Goal: Information Seeking & Learning: Learn about a topic

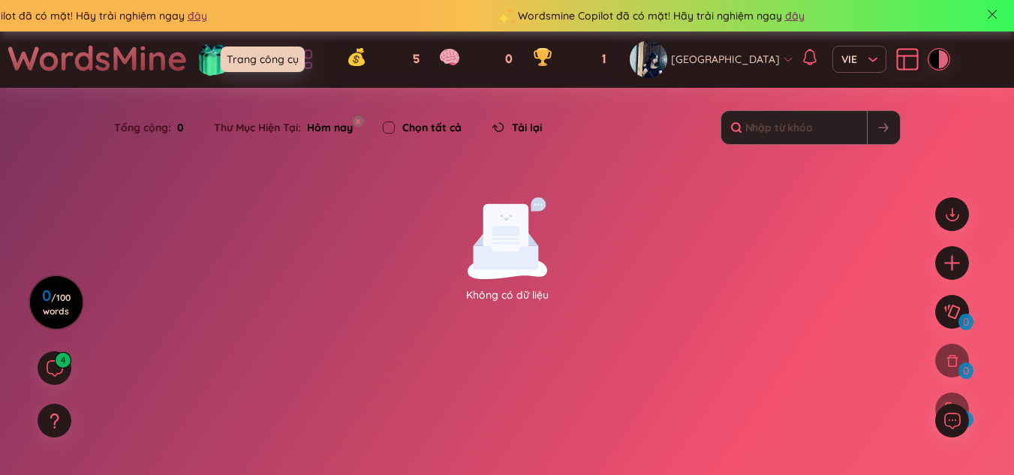
click at [316, 55] on icon at bounding box center [302, 59] width 27 height 27
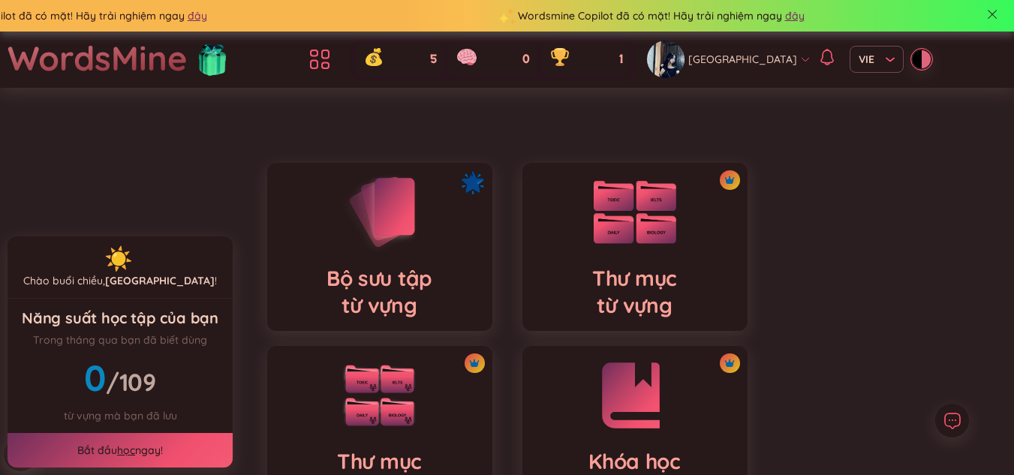
click at [574, 235] on div "Thư mục từ vựng" at bounding box center [634, 247] width 225 height 168
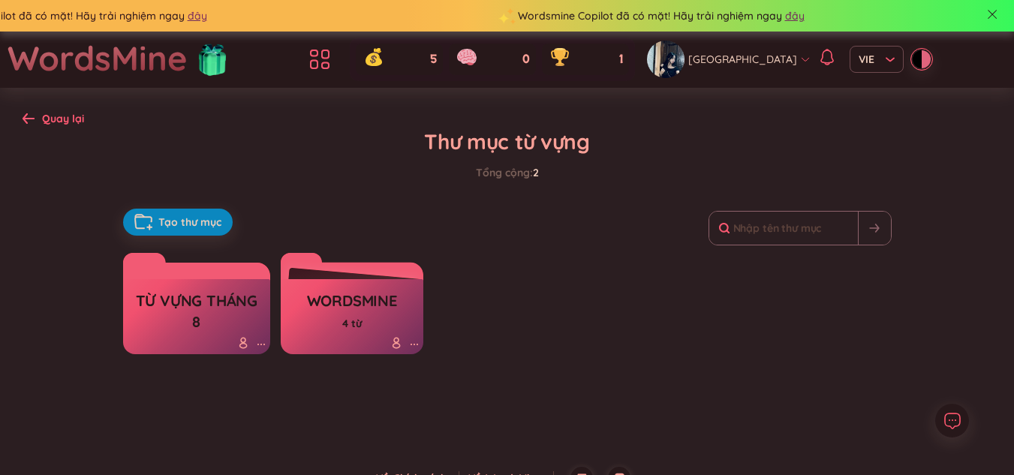
click at [231, 311] on h3 "từ vựng tháng 8" at bounding box center [197, 310] width 133 height 41
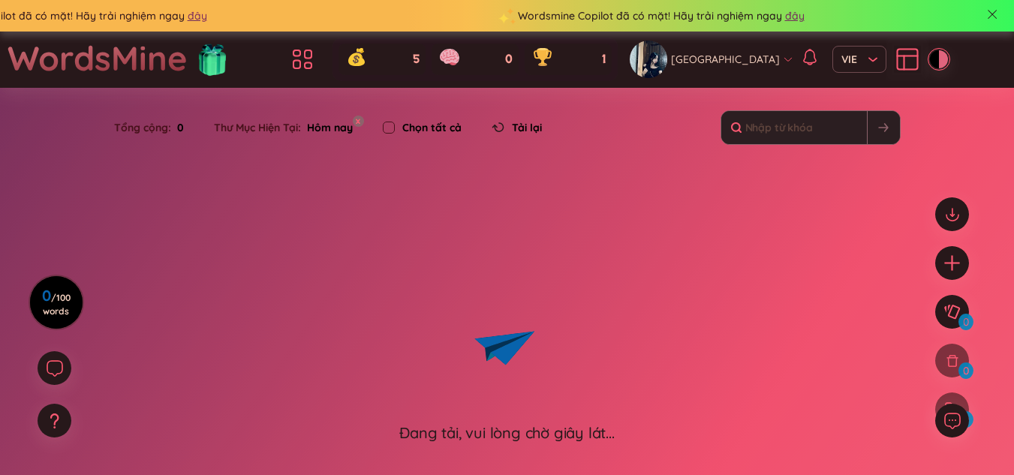
click at [231, 311] on div "Đang tải, vui lòng chờ giây lát..." at bounding box center [507, 320] width 1014 height 246
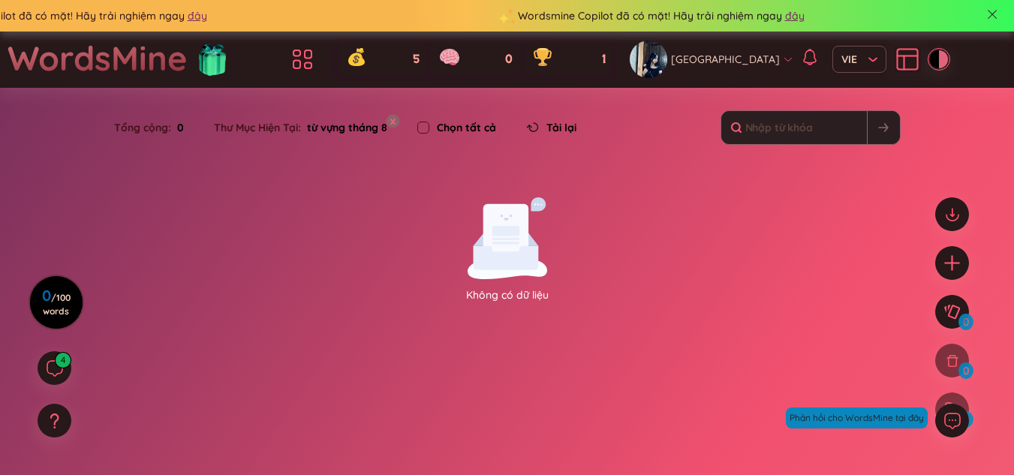
click at [392, 122] on button "x" at bounding box center [393, 121] width 14 height 14
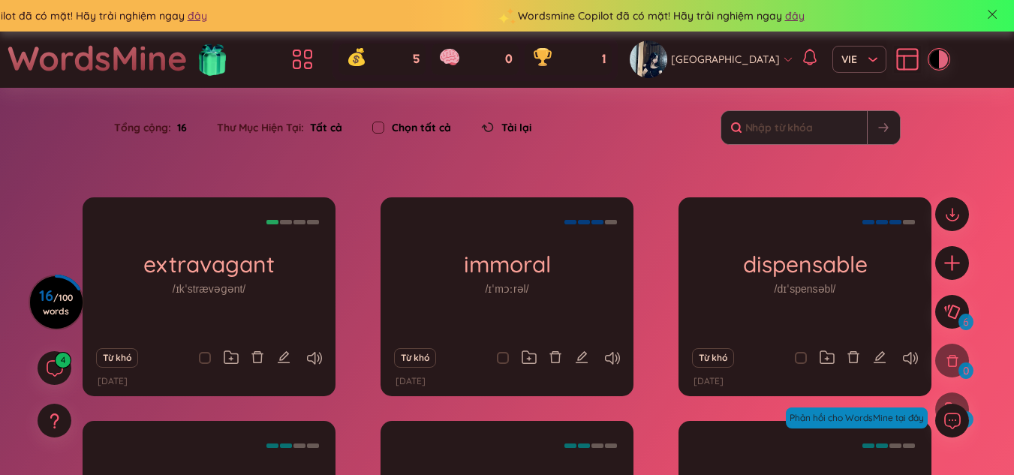
click at [311, 348] on div "Từ khó" at bounding box center [209, 358] width 238 height 21
click at [310, 359] on icon at bounding box center [314, 358] width 15 height 13
click at [317, 360] on icon at bounding box center [314, 358] width 15 height 13
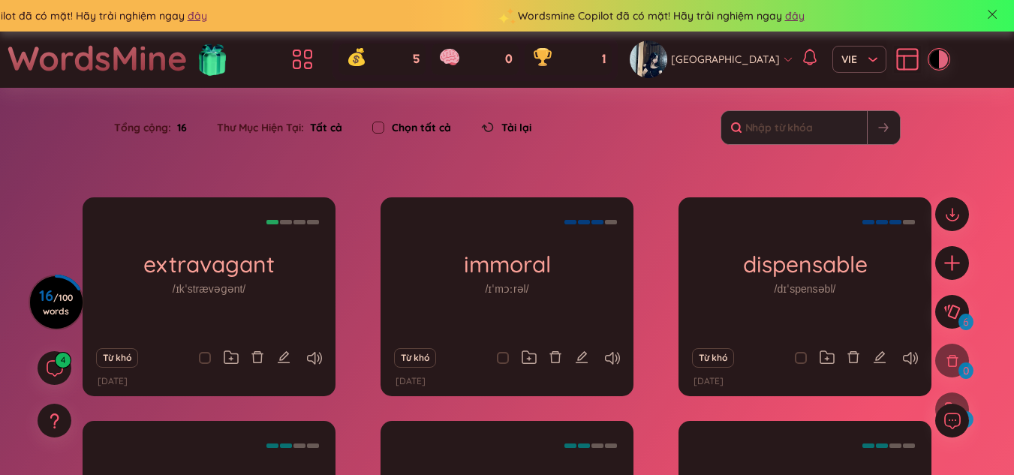
click at [607, 349] on div "Từ khó" at bounding box center [507, 358] width 238 height 21
click at [609, 356] on icon at bounding box center [612, 358] width 15 height 13
click at [615, 359] on icon at bounding box center [612, 358] width 15 height 13
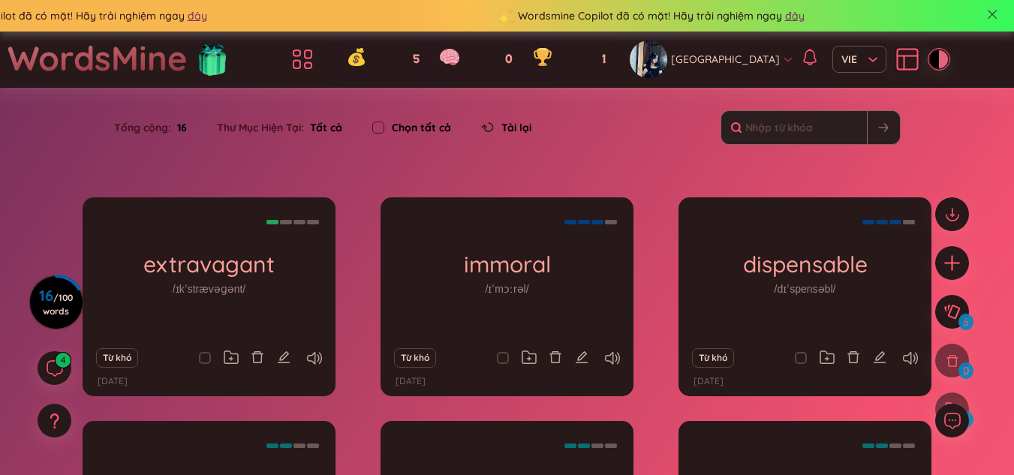
click at [920, 366] on div "Từ khó" at bounding box center [805, 358] width 238 height 21
click at [918, 359] on div "Từ khó" at bounding box center [805, 358] width 238 height 21
click at [908, 359] on icon at bounding box center [910, 358] width 15 height 13
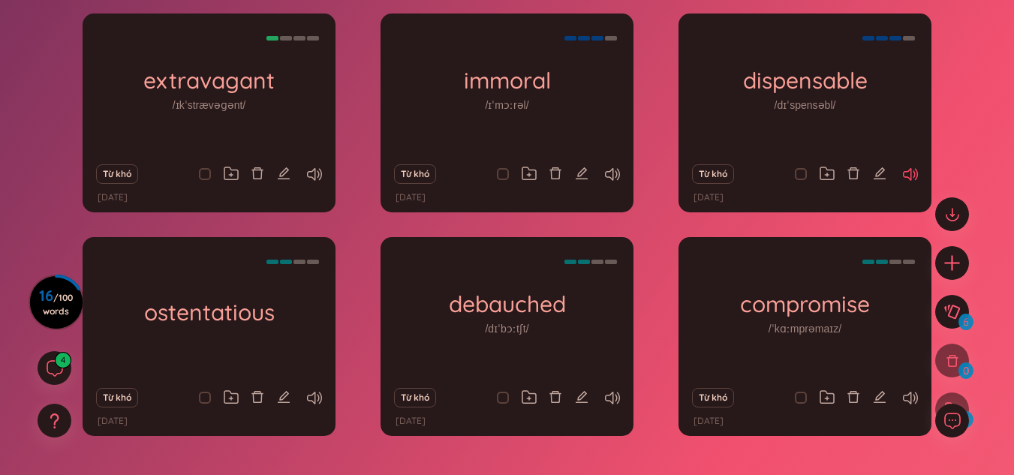
scroll to position [185, 0]
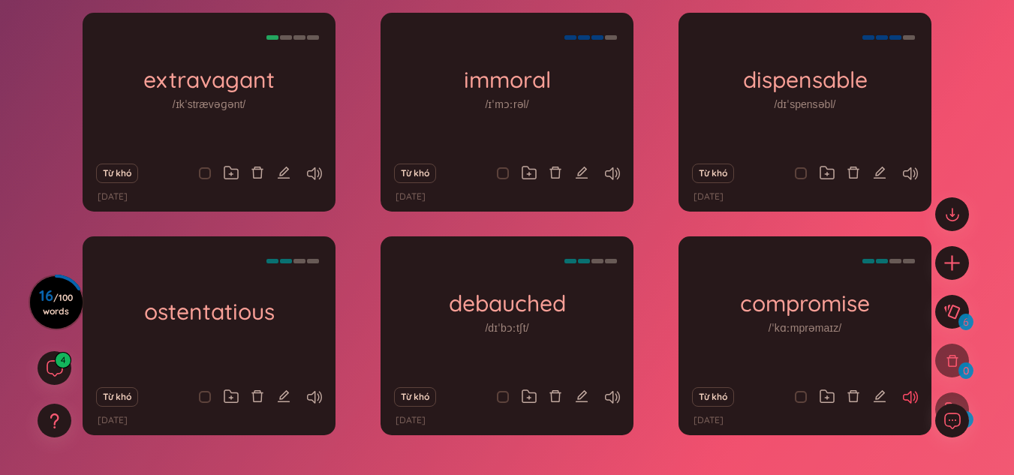
click at [907, 391] on icon at bounding box center [910, 397] width 15 height 13
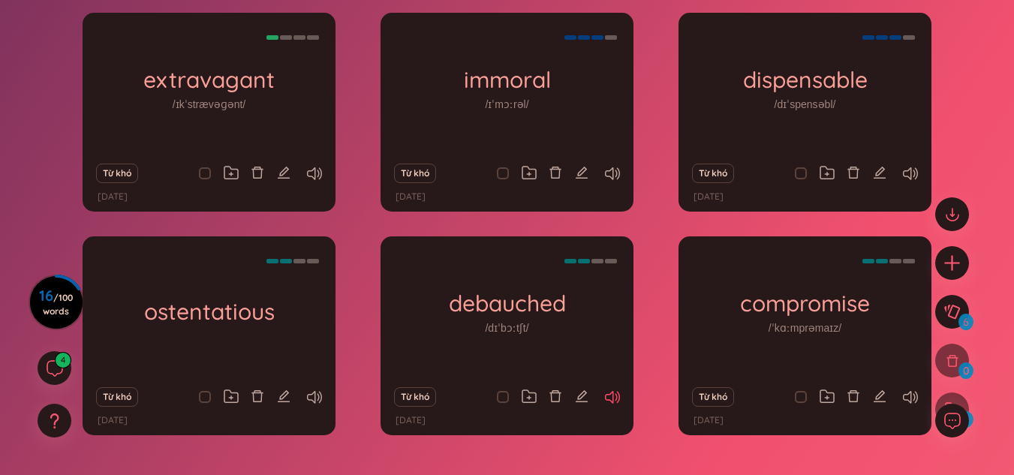
click at [606, 394] on icon at bounding box center [612, 397] width 15 height 13
click at [319, 400] on icon at bounding box center [314, 397] width 15 height 13
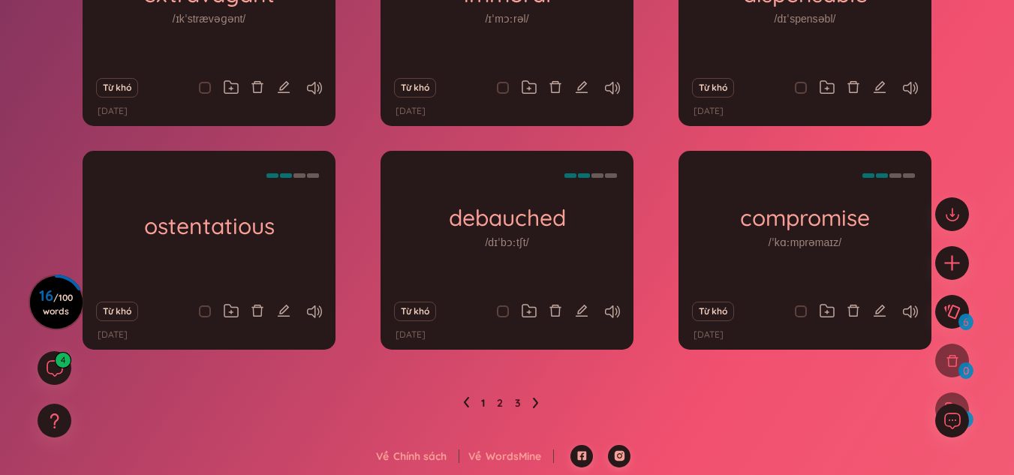
click at [529, 397] on ul "1 2 3" at bounding box center [507, 403] width 88 height 24
click at [535, 399] on icon at bounding box center [535, 403] width 5 height 11
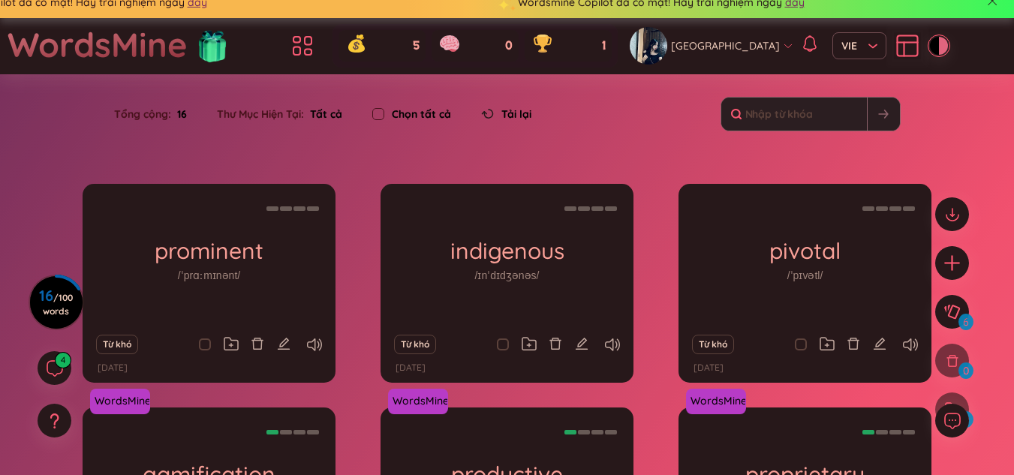
scroll to position [13, 0]
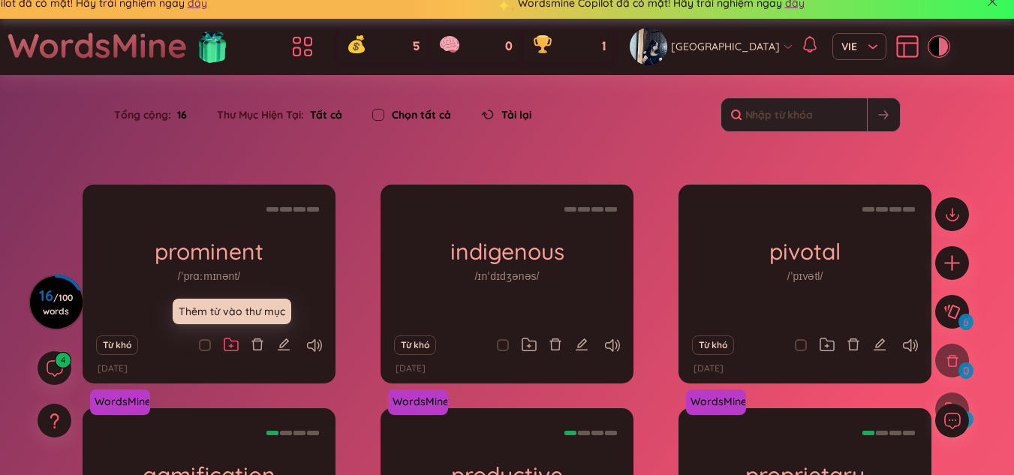
click at [232, 344] on icon at bounding box center [231, 345] width 15 height 14
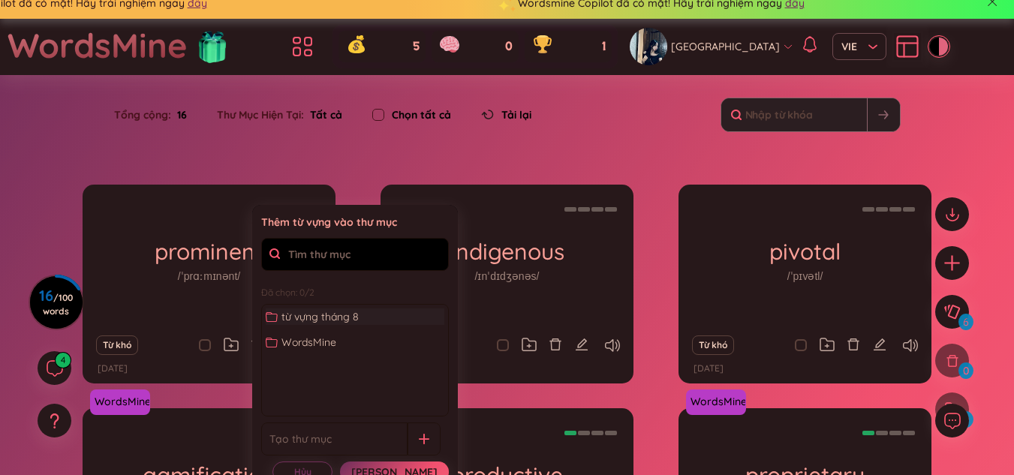
click at [331, 308] on span "từ vựng tháng 8" at bounding box center [319, 316] width 77 height 17
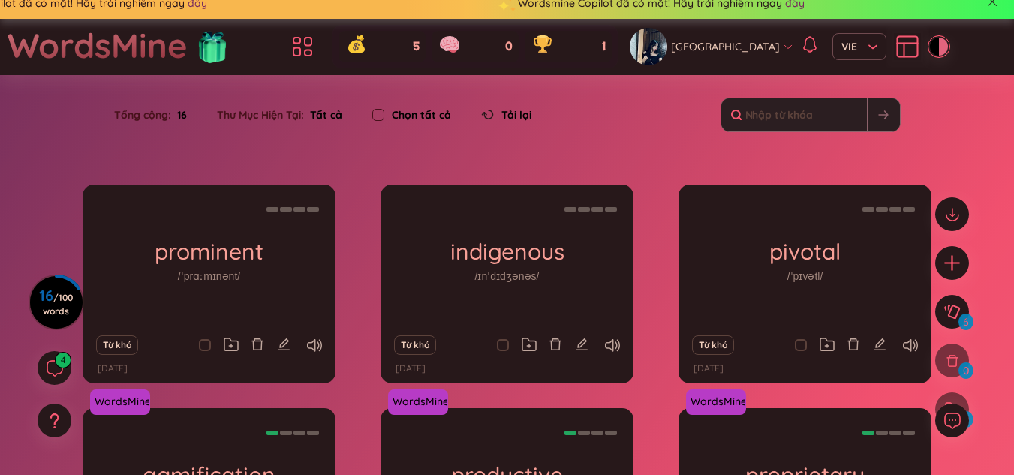
click at [368, 161] on section "Sắp xếp Chữ cái tăng dần Chữ cái giảm dần Thời gian xa nhất Thời gian gần nhất …" at bounding box center [507, 388] width 1014 height 627
click at [529, 348] on icon at bounding box center [529, 347] width 4 height 4
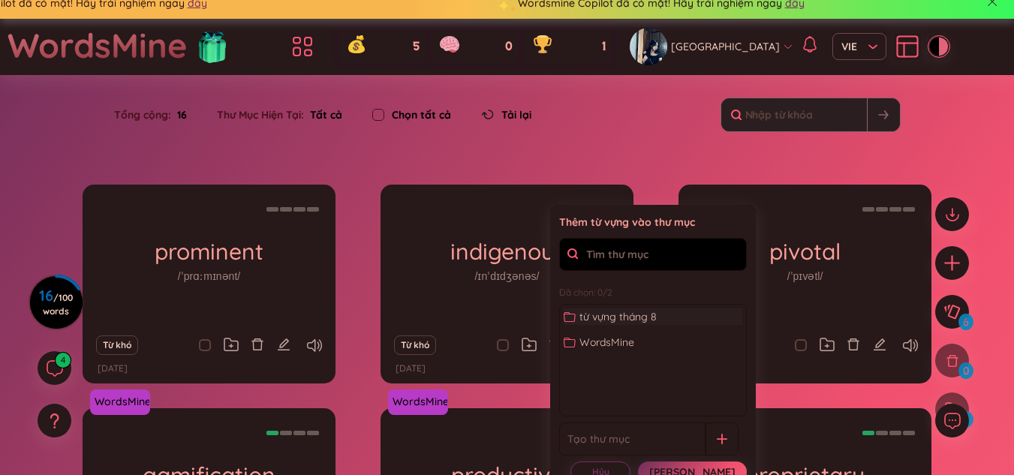
click at [593, 320] on span "từ vựng tháng 8" at bounding box center [617, 316] width 77 height 17
click at [835, 342] on div "Từ khó" at bounding box center [805, 345] width 238 height 21
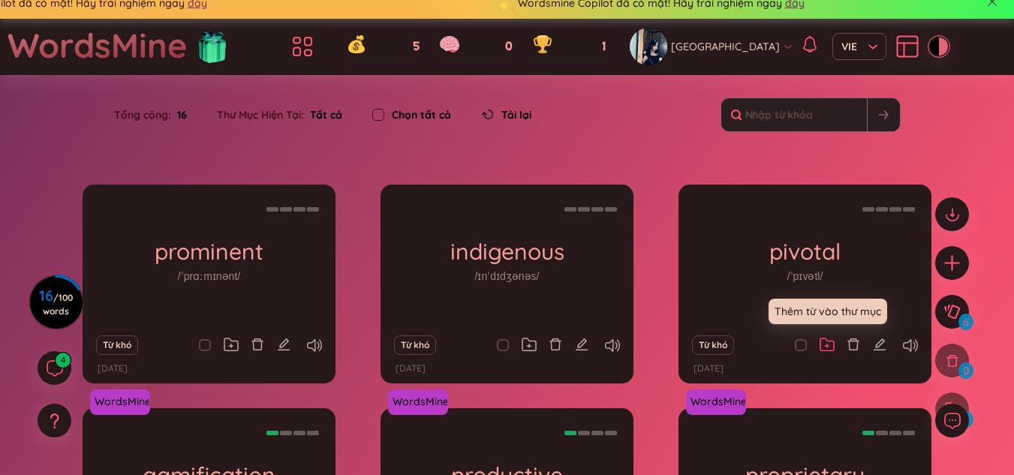
click at [829, 341] on icon at bounding box center [827, 345] width 15 height 14
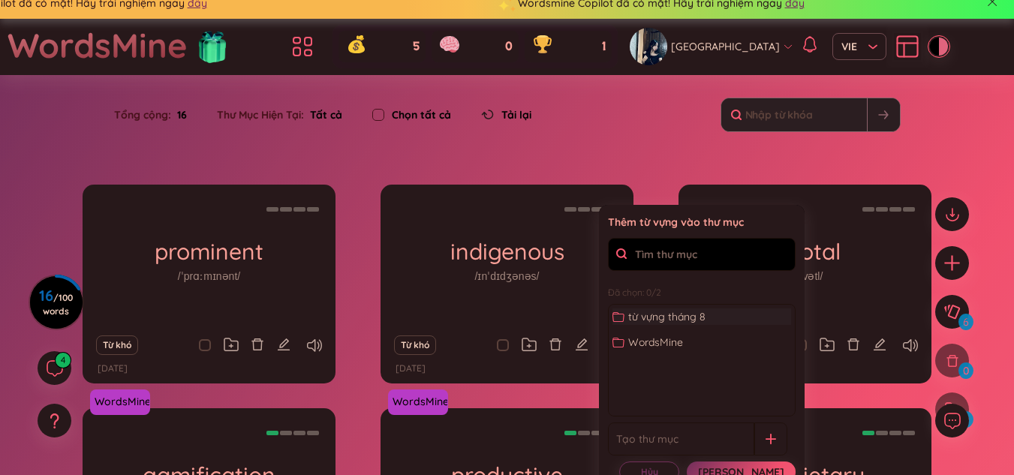
click at [740, 315] on div "từ vựng tháng 8" at bounding box center [701, 316] width 179 height 17
click at [606, 161] on section "Sắp xếp Chữ cái tăng dần Chữ cái giảm dần Thời gian xa nhất Thời gian gần nhất …" at bounding box center [507, 388] width 1014 height 627
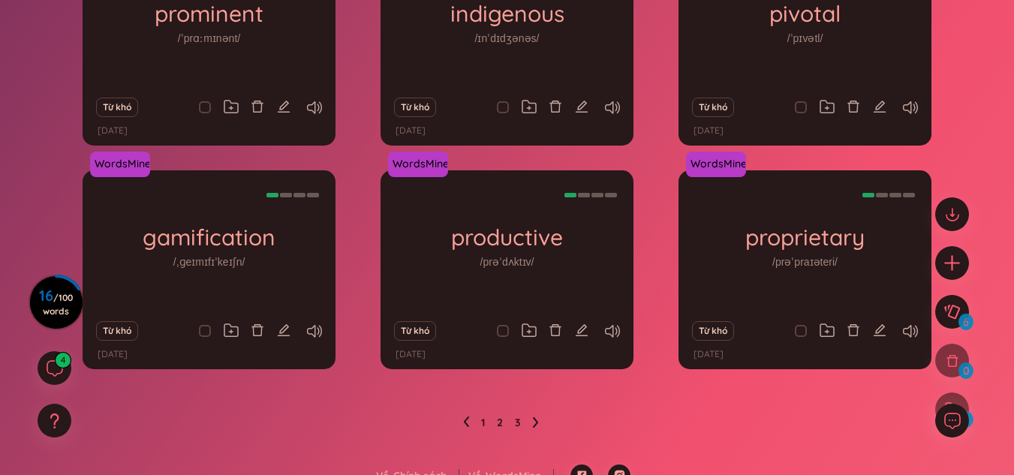
scroll to position [258, 0]
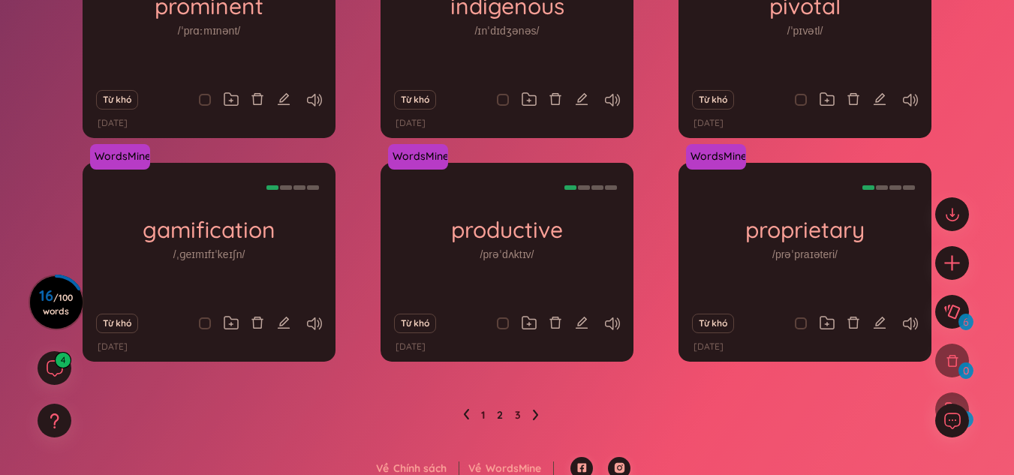
click at [463, 418] on icon at bounding box center [466, 414] width 6 height 11
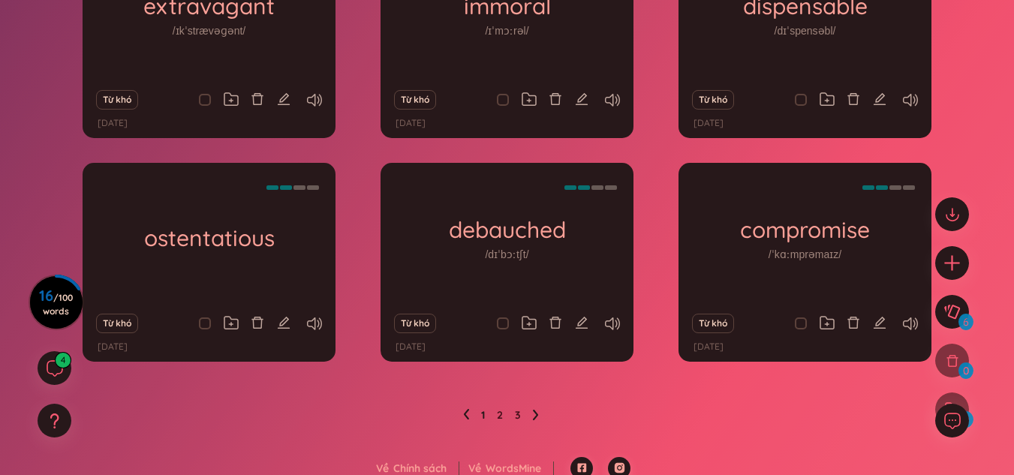
scroll to position [270, 0]
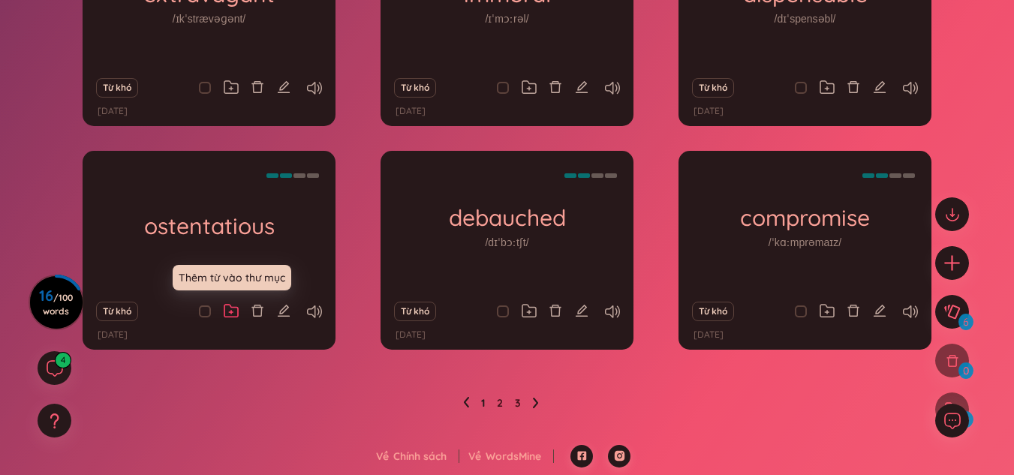
click at [236, 308] on icon at bounding box center [231, 311] width 14 height 12
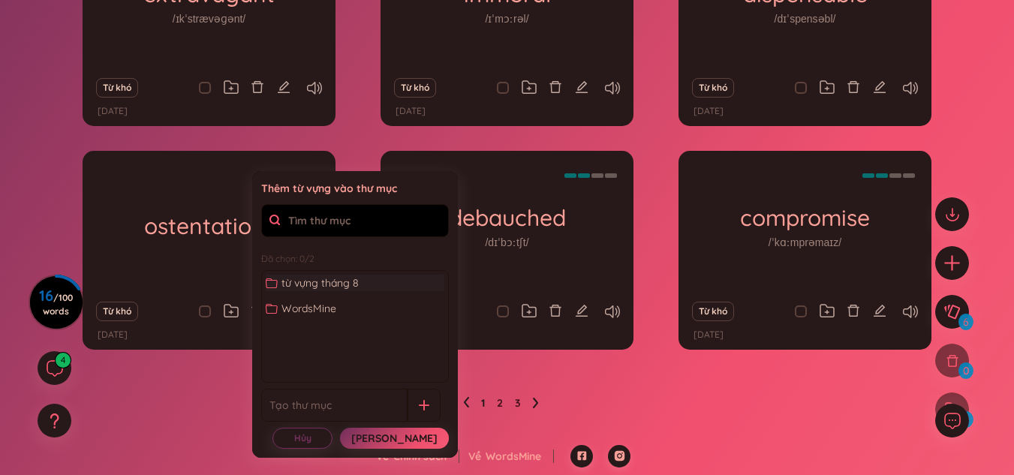
click at [305, 281] on span "từ vựng tháng 8" at bounding box center [319, 283] width 77 height 17
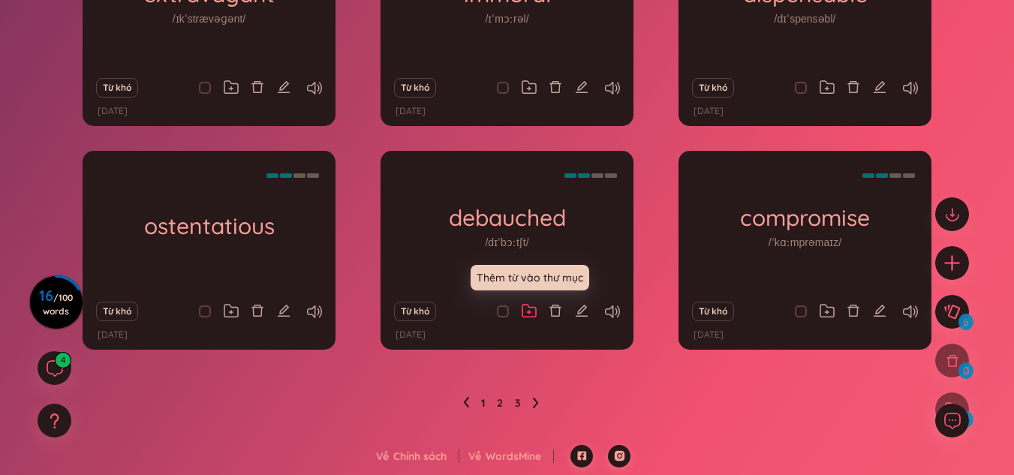
click at [531, 307] on icon at bounding box center [529, 311] width 15 height 14
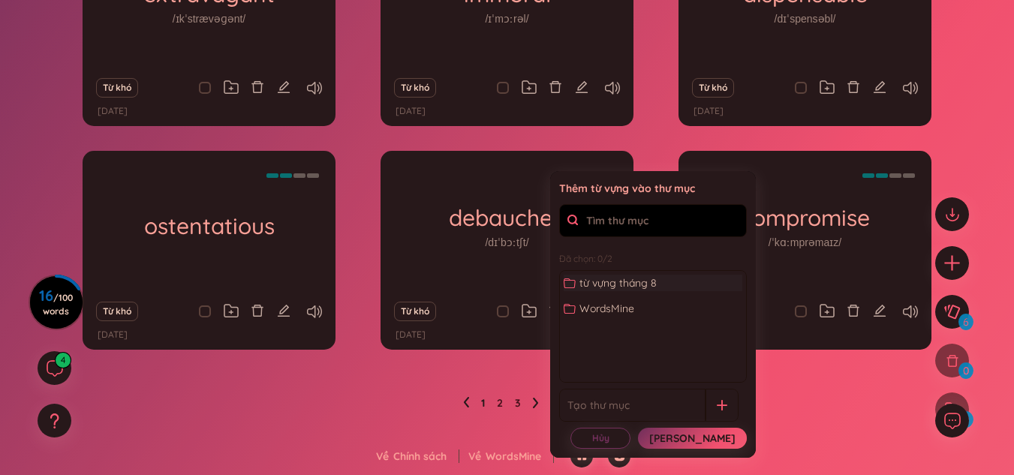
click at [597, 288] on span "từ vựng tháng 8" at bounding box center [617, 283] width 77 height 17
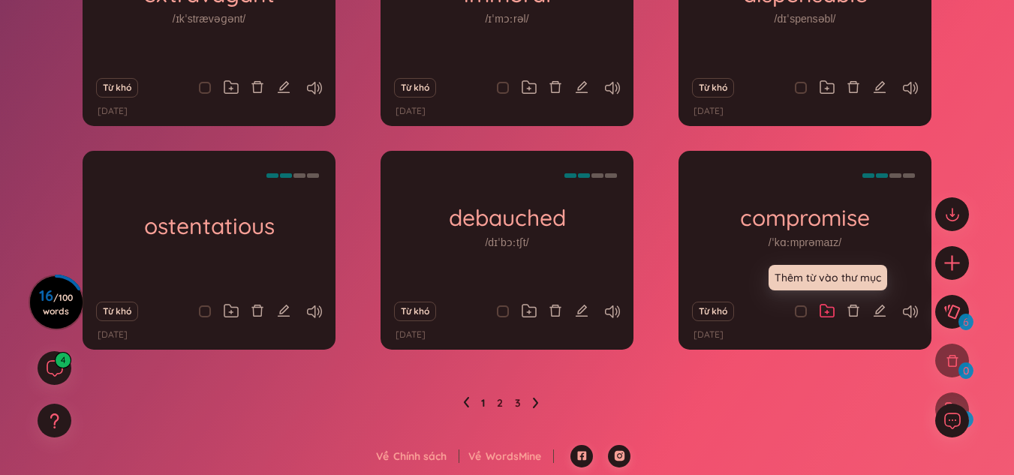
click at [831, 309] on icon at bounding box center [827, 311] width 15 height 14
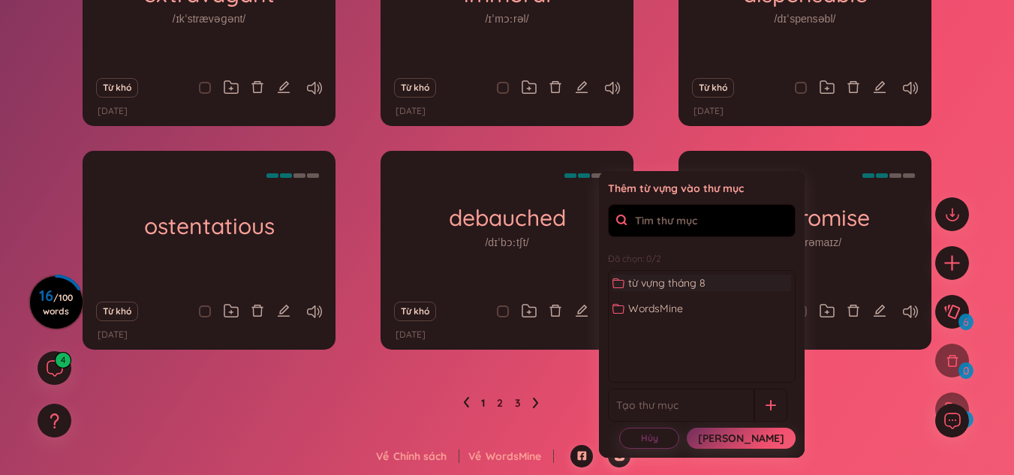
click at [730, 278] on div "từ vựng tháng 8" at bounding box center [701, 283] width 179 height 17
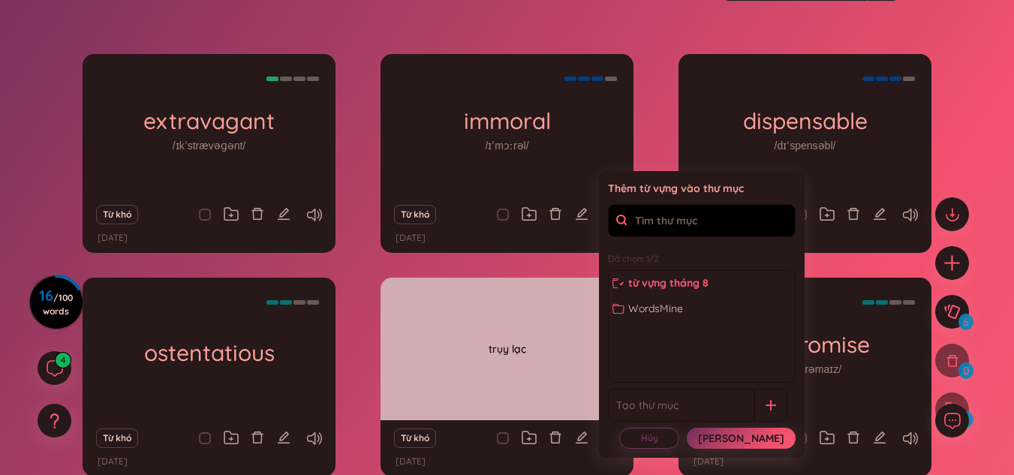
scroll to position [136, 0]
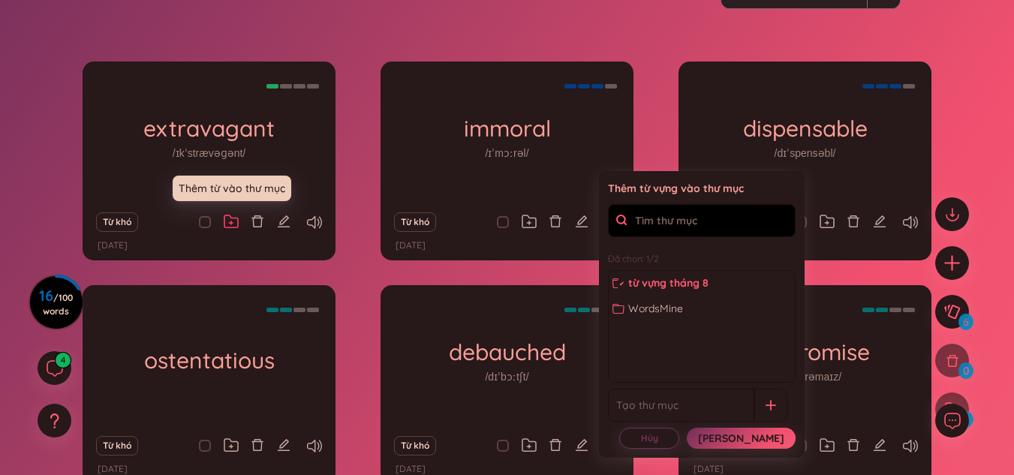
click at [228, 227] on icon at bounding box center [231, 222] width 15 height 14
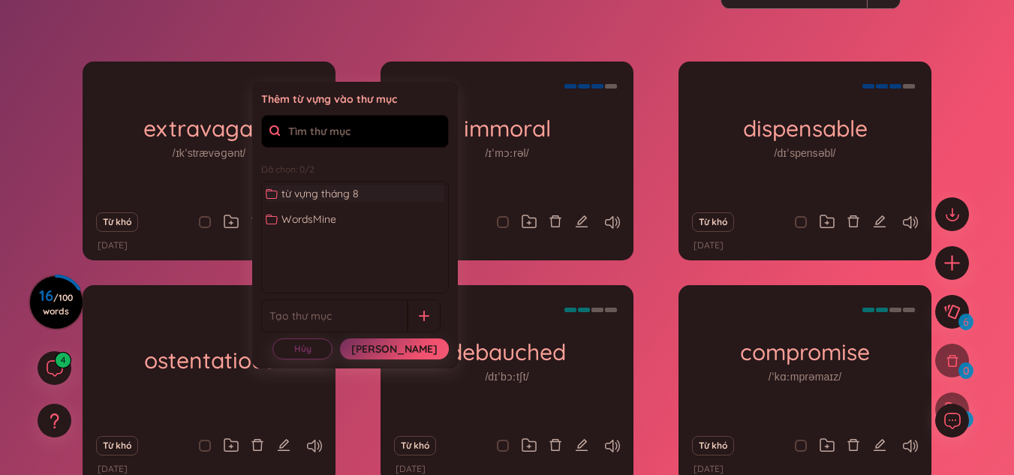
click at [304, 194] on span "từ vựng tháng 8" at bounding box center [319, 193] width 77 height 17
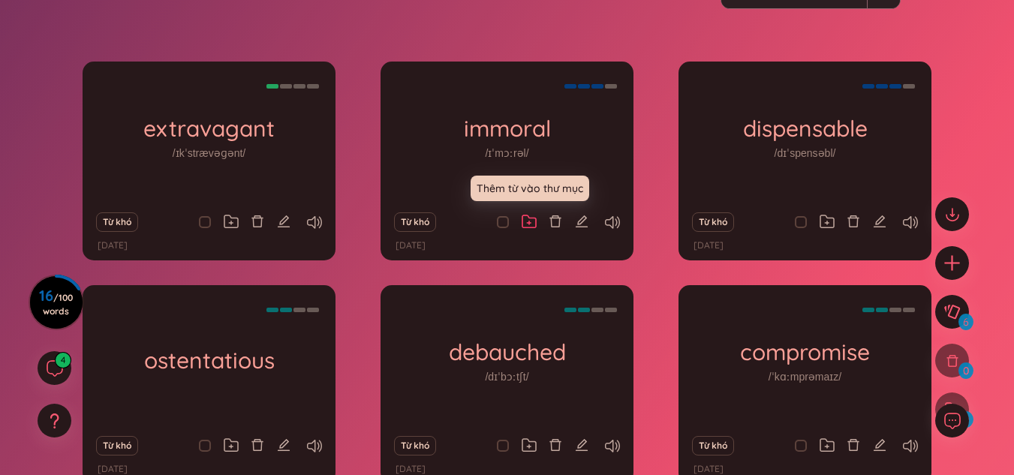
click at [530, 216] on icon at bounding box center [529, 222] width 15 height 14
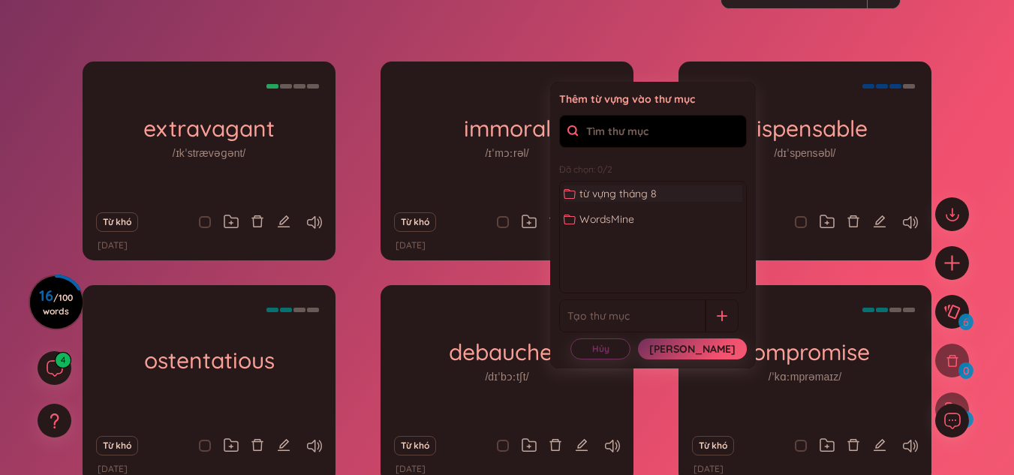
click at [603, 194] on span "từ vựng tháng 8" at bounding box center [617, 193] width 77 height 17
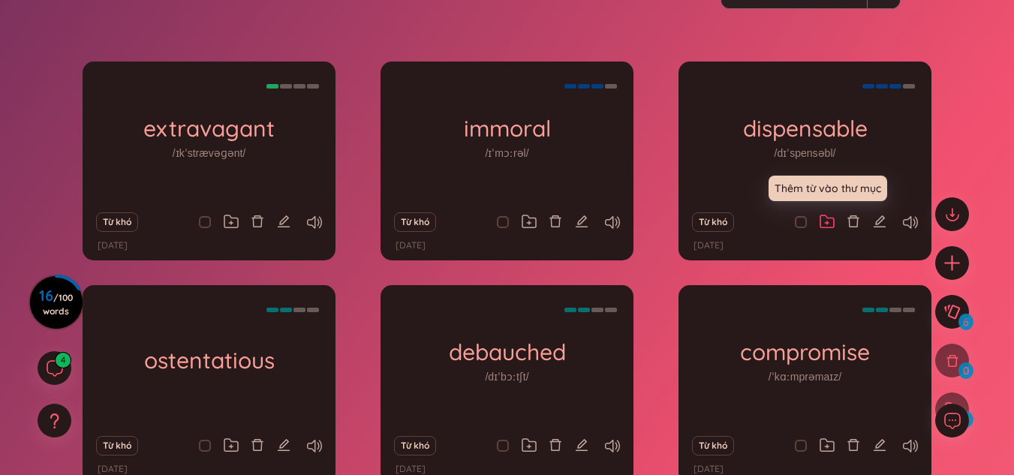
click at [831, 220] on icon at bounding box center [827, 222] width 15 height 14
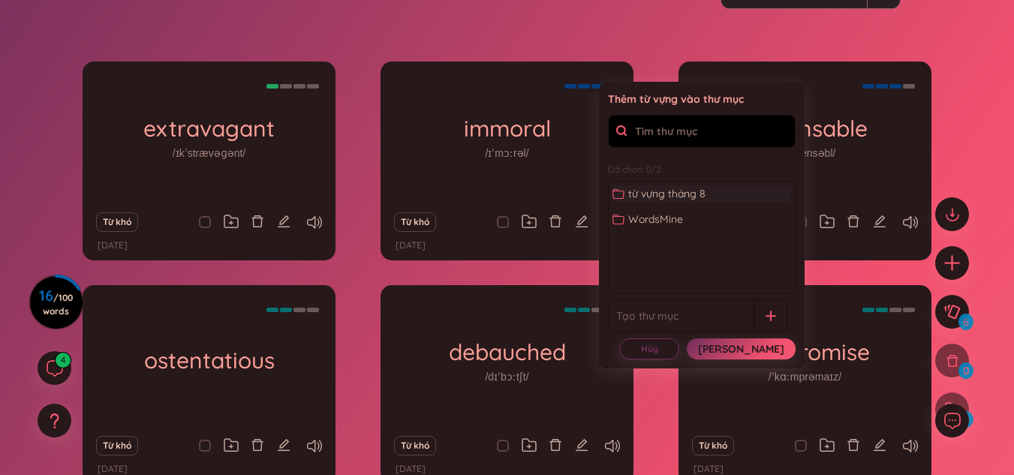
click at [716, 191] on div "từ vựng tháng 8" at bounding box center [701, 193] width 179 height 17
